Goal: Task Accomplishment & Management: Use online tool/utility

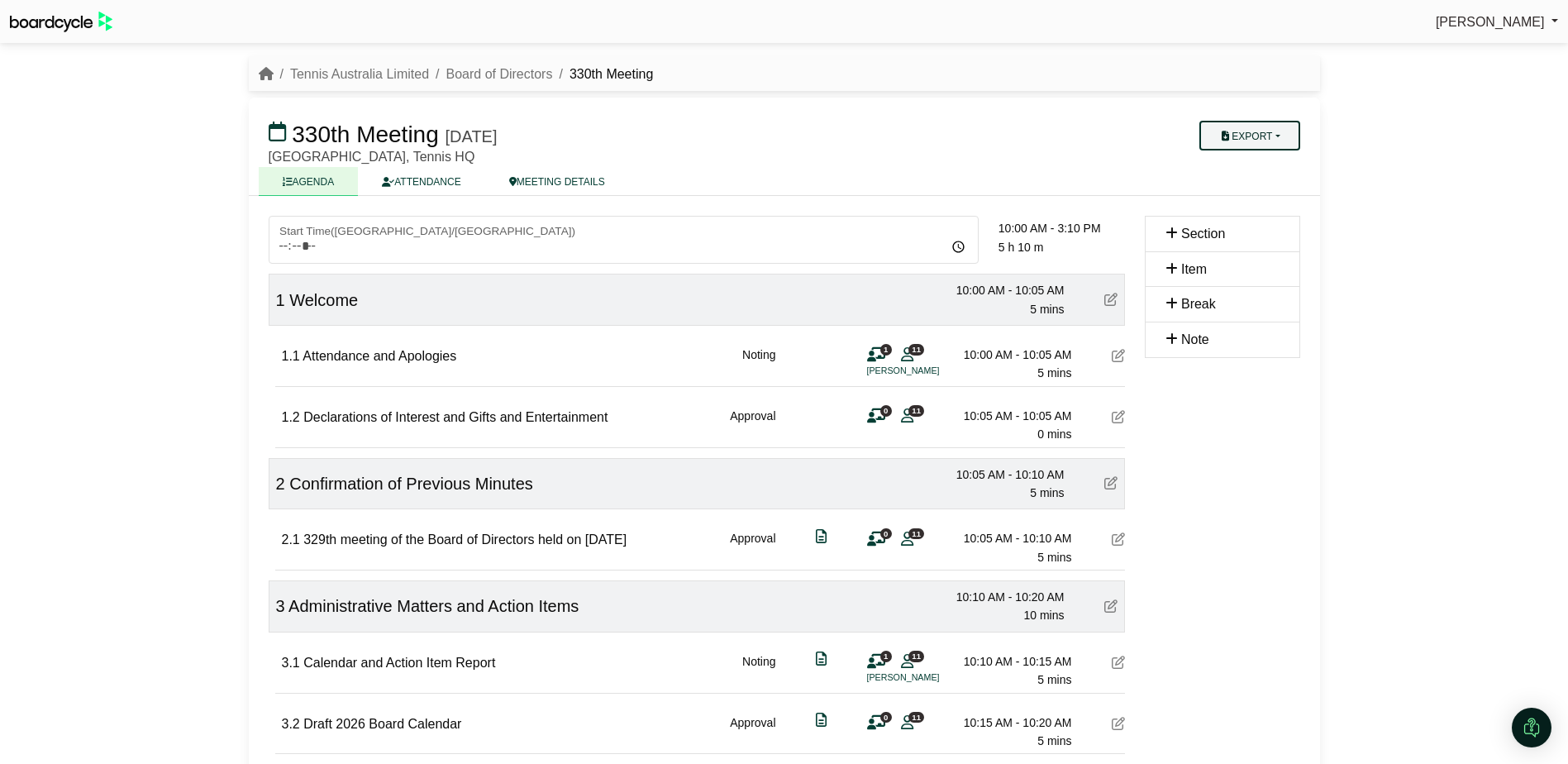
click at [1235, 124] on button "Export" at bounding box center [1249, 135] width 100 height 29
click at [1261, 168] on link "Agenda" at bounding box center [1271, 165] width 144 height 25
